Goal: Entertainment & Leisure: Consume media (video, audio)

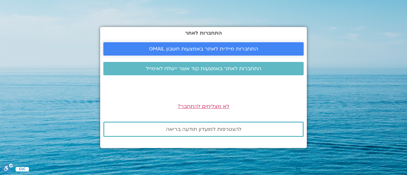
click at [216, 47] on span "התחברות מיידית לאתר באמצעות חשבון GMAIL" at bounding box center [203, 49] width 109 height 6
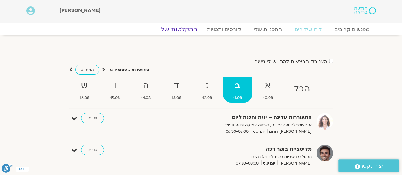
click at [179, 29] on link "ההקלטות שלי" at bounding box center [178, 30] width 53 height 8
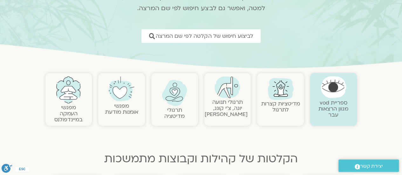
scroll to position [95, 0]
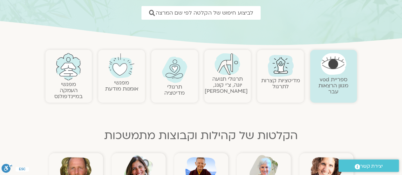
click at [177, 78] on img at bounding box center [175, 70] width 26 height 26
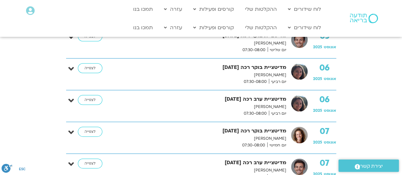
scroll to position [445, 0]
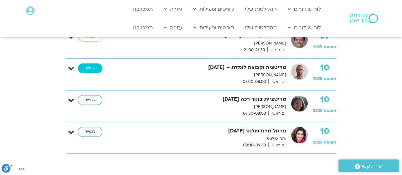
click at [88, 68] on link "לצפייה" at bounding box center [90, 68] width 24 height 10
